Goal: Information Seeking & Learning: Learn about a topic

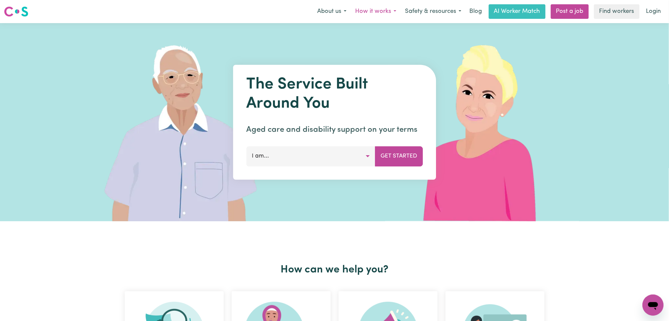
click at [389, 10] on button "How it works" at bounding box center [376, 12] width 50 height 14
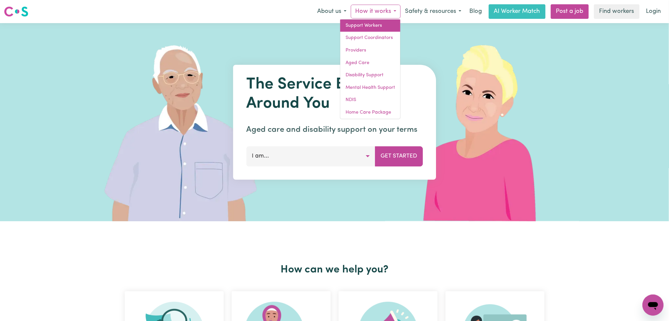
click at [381, 23] on link "Support Workers" at bounding box center [370, 25] width 60 height 13
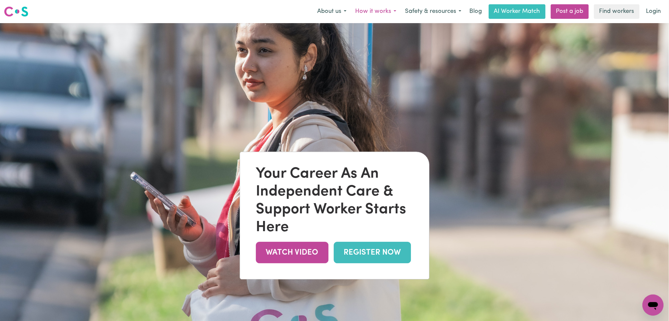
click at [376, 8] on button "How it works" at bounding box center [376, 12] width 50 height 14
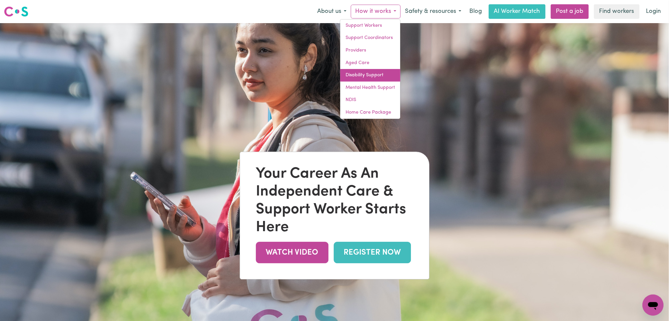
click at [379, 78] on link "Disability Support" at bounding box center [370, 75] width 60 height 13
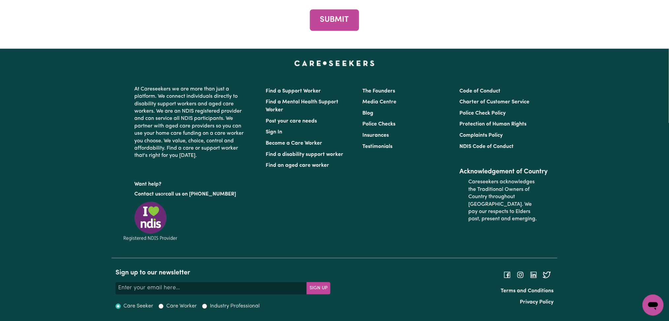
scroll to position [2542, 0]
click at [613, 114] on footer "At Careseekers we are more than just a platform. We connect individuals directl…" at bounding box center [334, 184] width 669 height 272
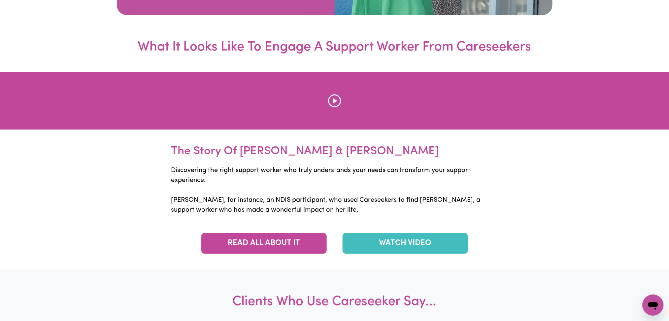
scroll to position [1531, 0]
